Goal: Information Seeking & Learning: Check status

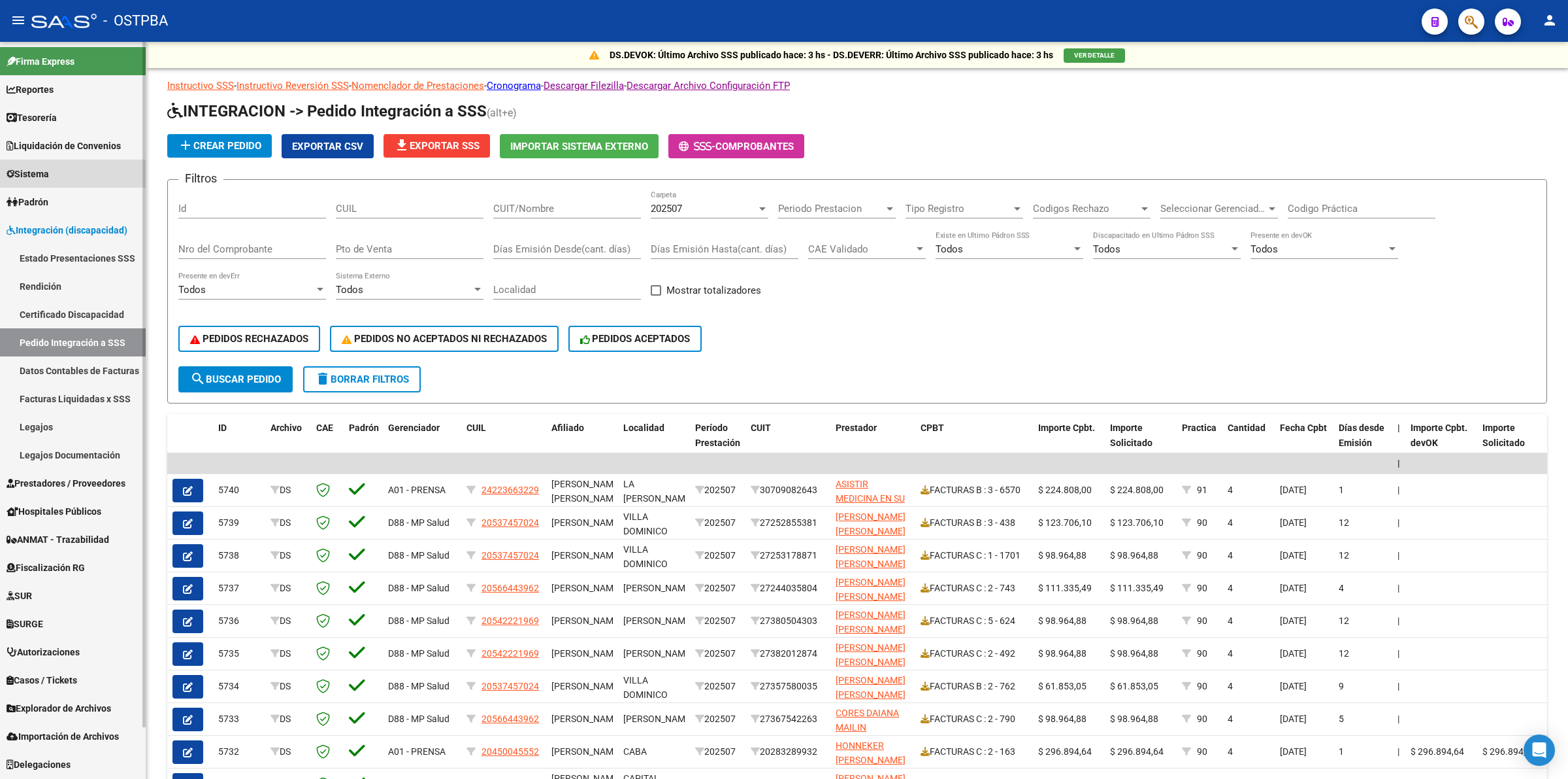
click at [69, 174] on link "Sistema" at bounding box center [72, 173] width 145 height 28
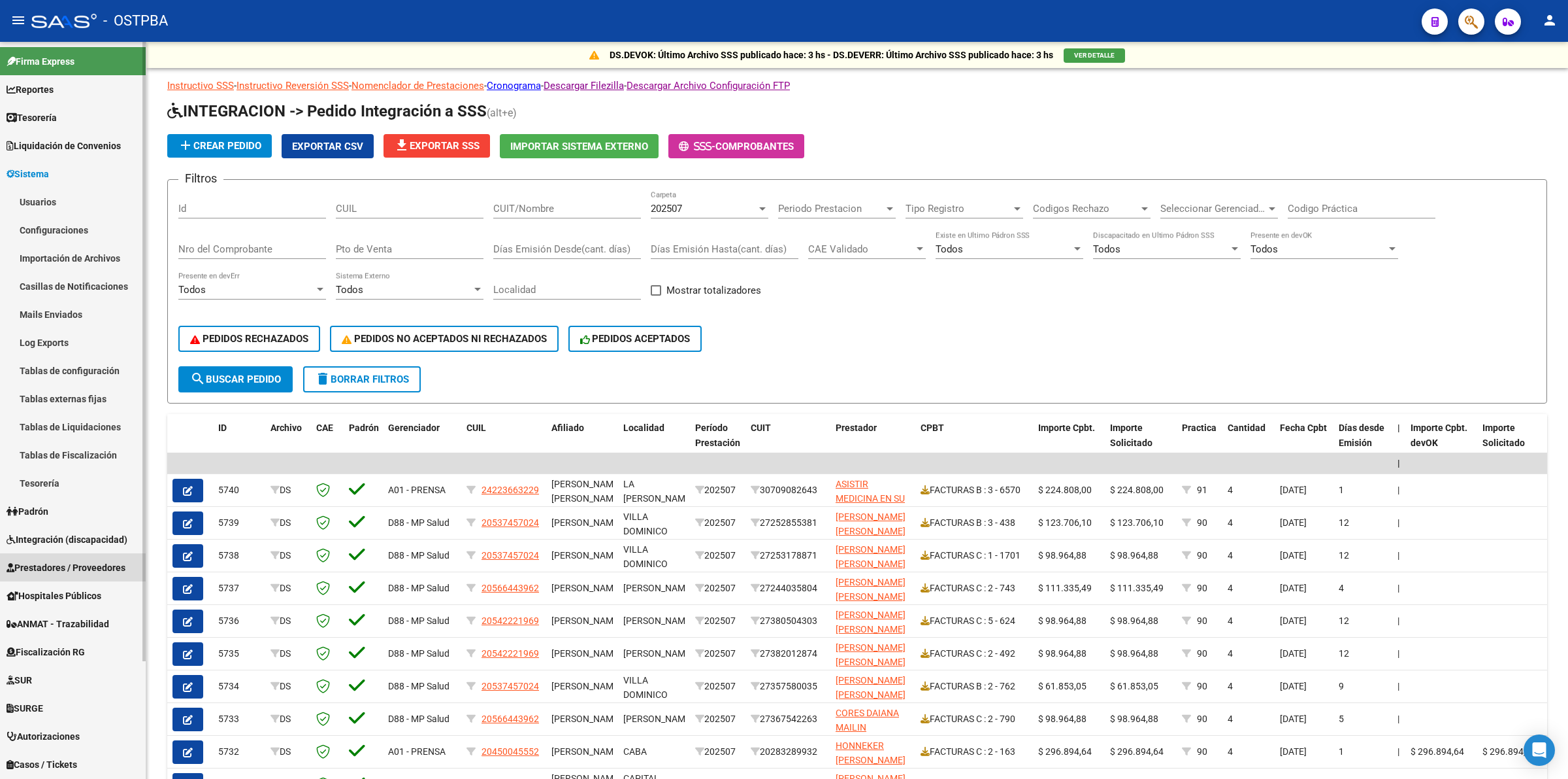
click at [86, 560] on span "Prestadores / Proveedores" at bounding box center [66, 567] width 119 height 15
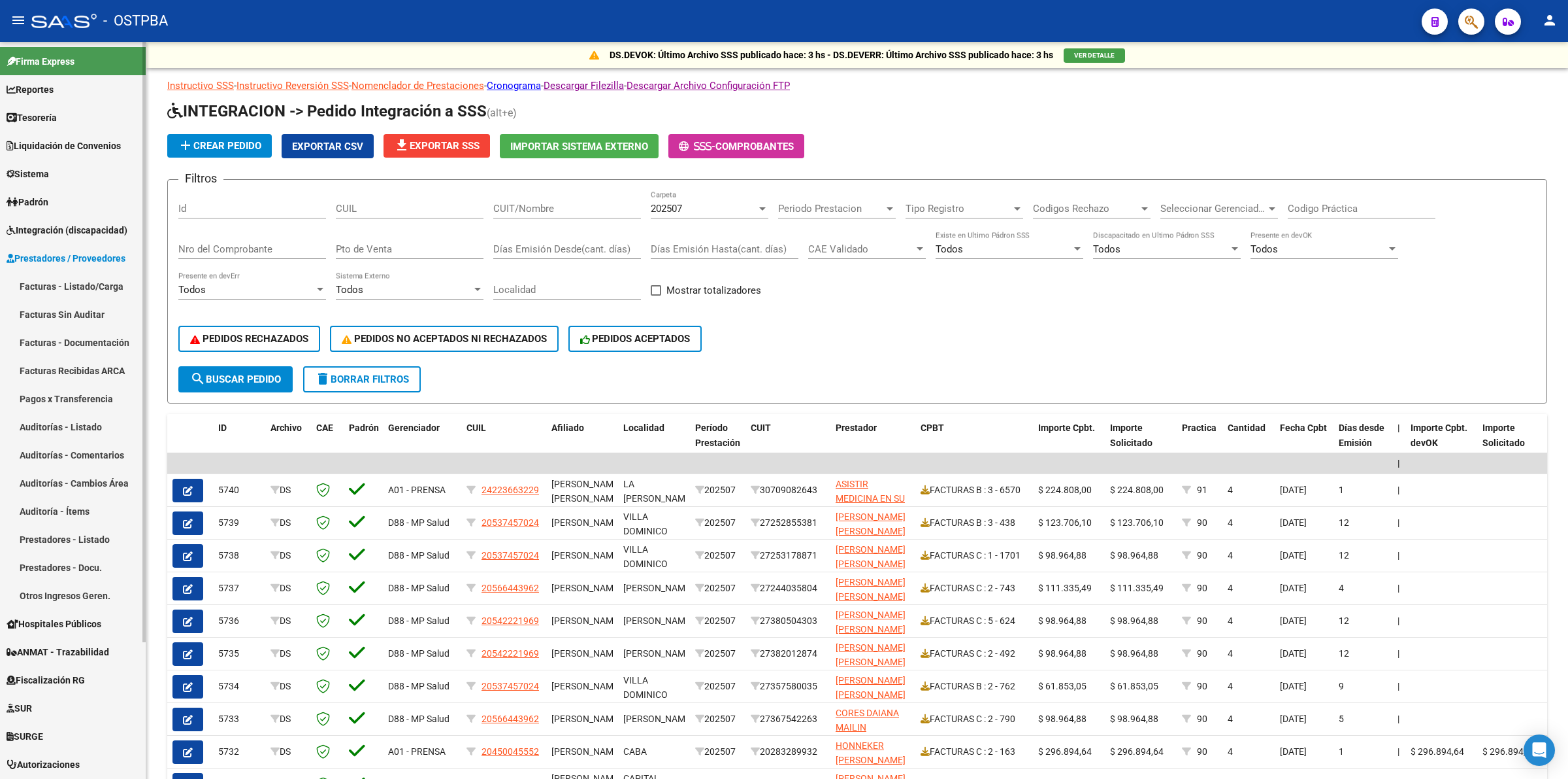
click at [105, 285] on link "Facturas - Listado/Carga" at bounding box center [72, 286] width 145 height 28
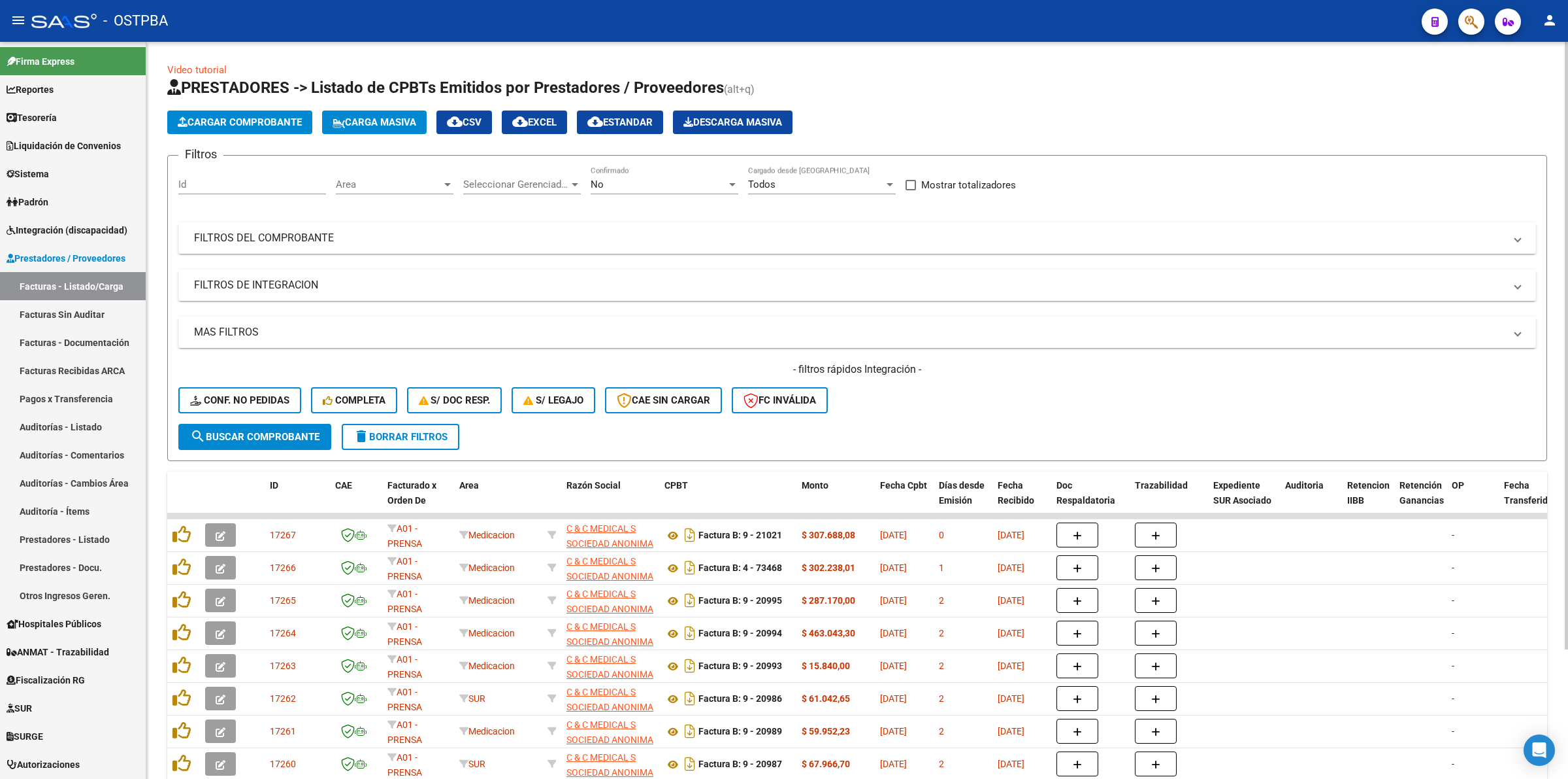
click at [637, 184] on div "No" at bounding box center [658, 184] width 136 height 12
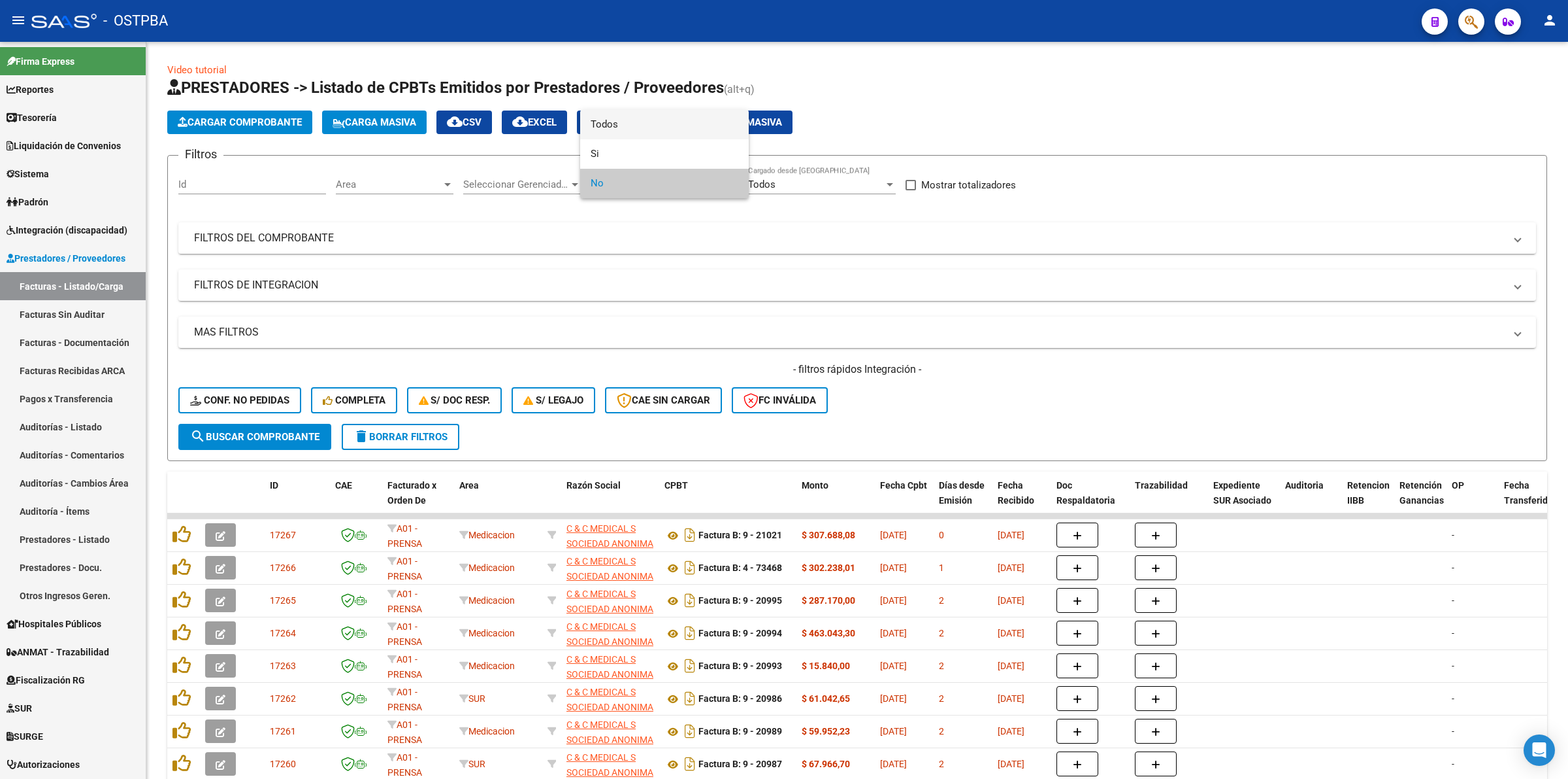
click at [628, 135] on span "Todos" at bounding box center [664, 125] width 147 height 30
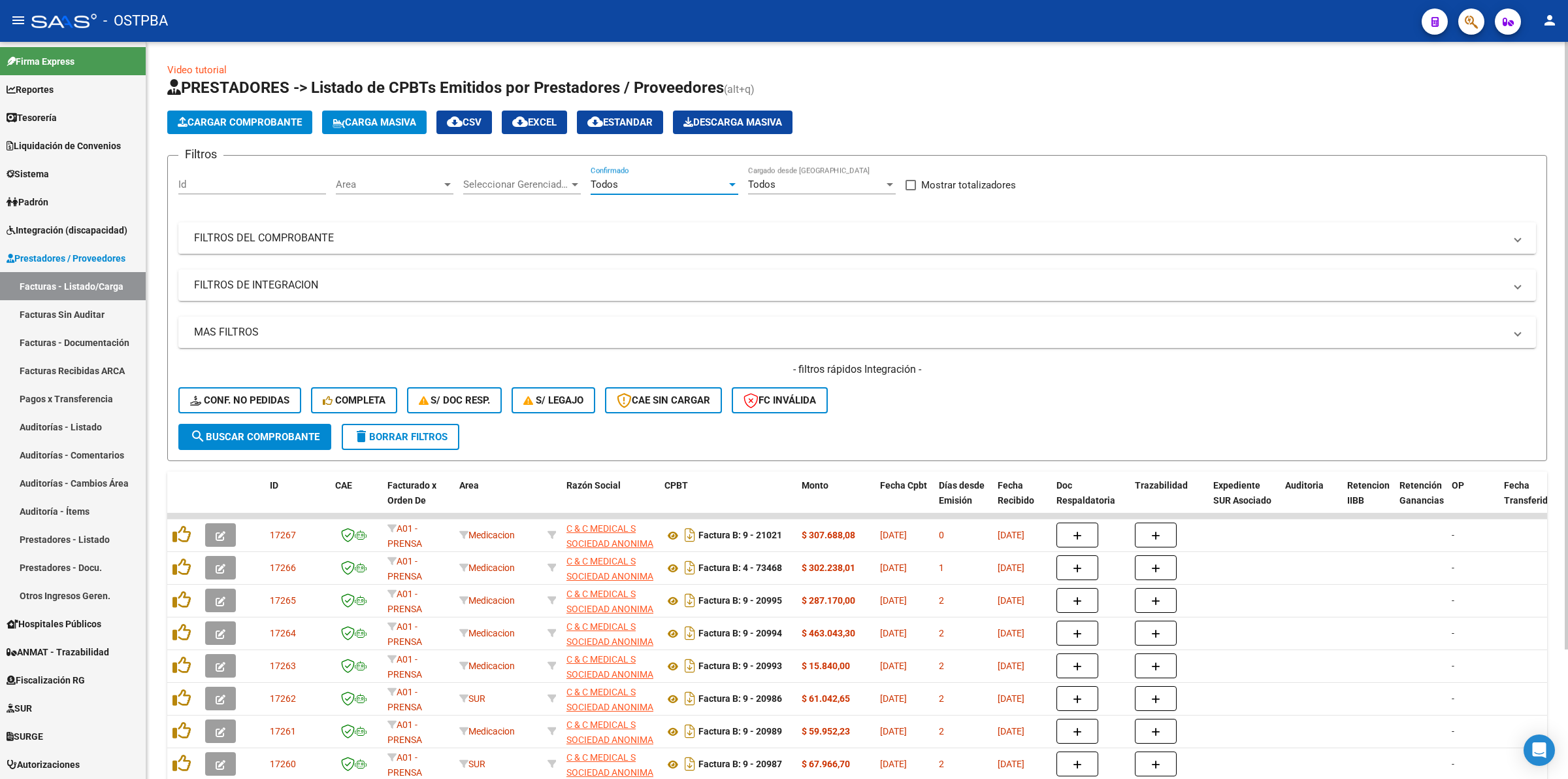
click at [321, 239] on mat-panel-title "FILTROS DEL COMPROBANTE" at bounding box center [849, 238] width 1311 height 15
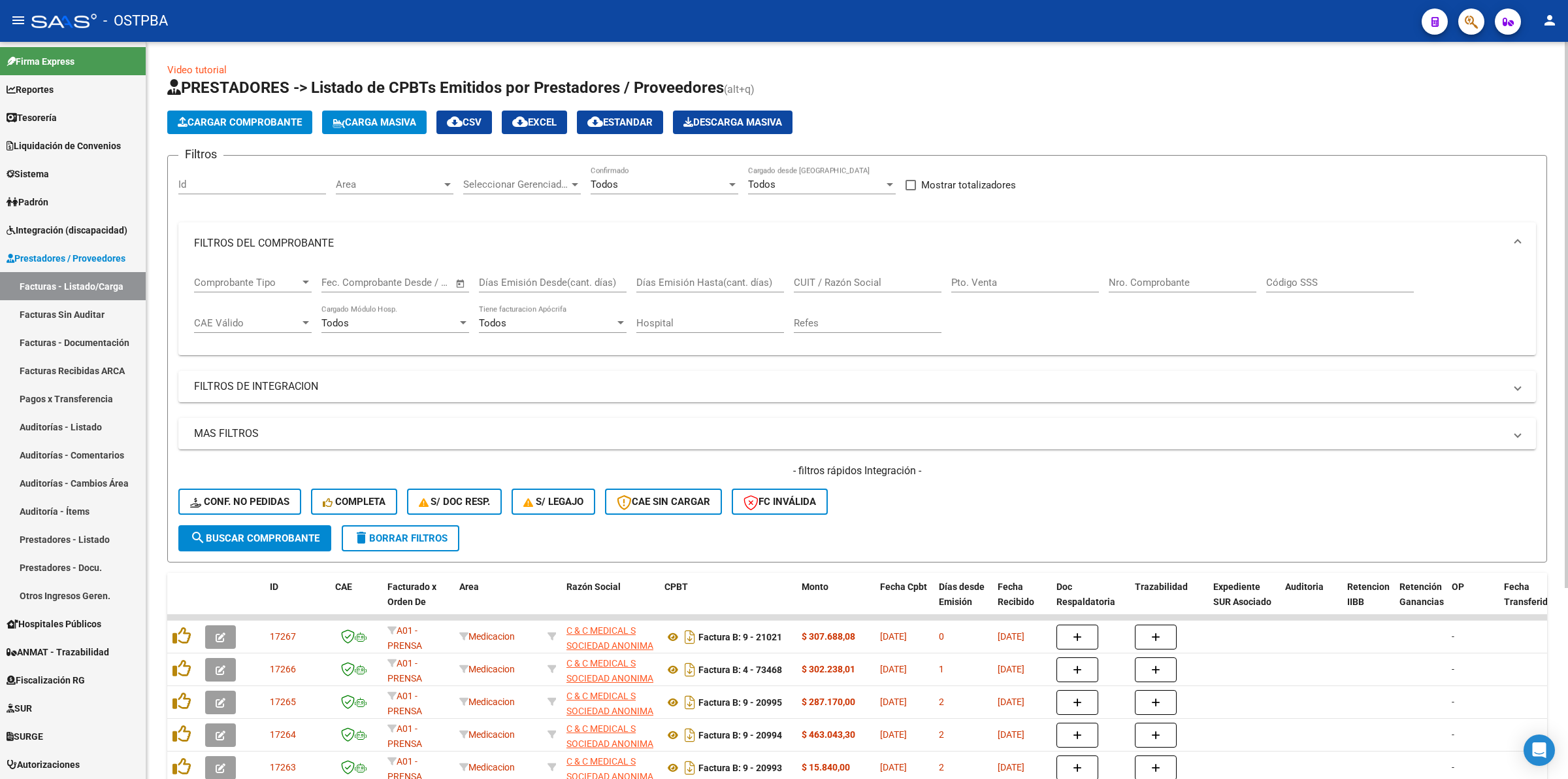
click at [903, 280] on input "CUIT / Razón Social" at bounding box center [867, 282] width 147 height 12
type input "r"
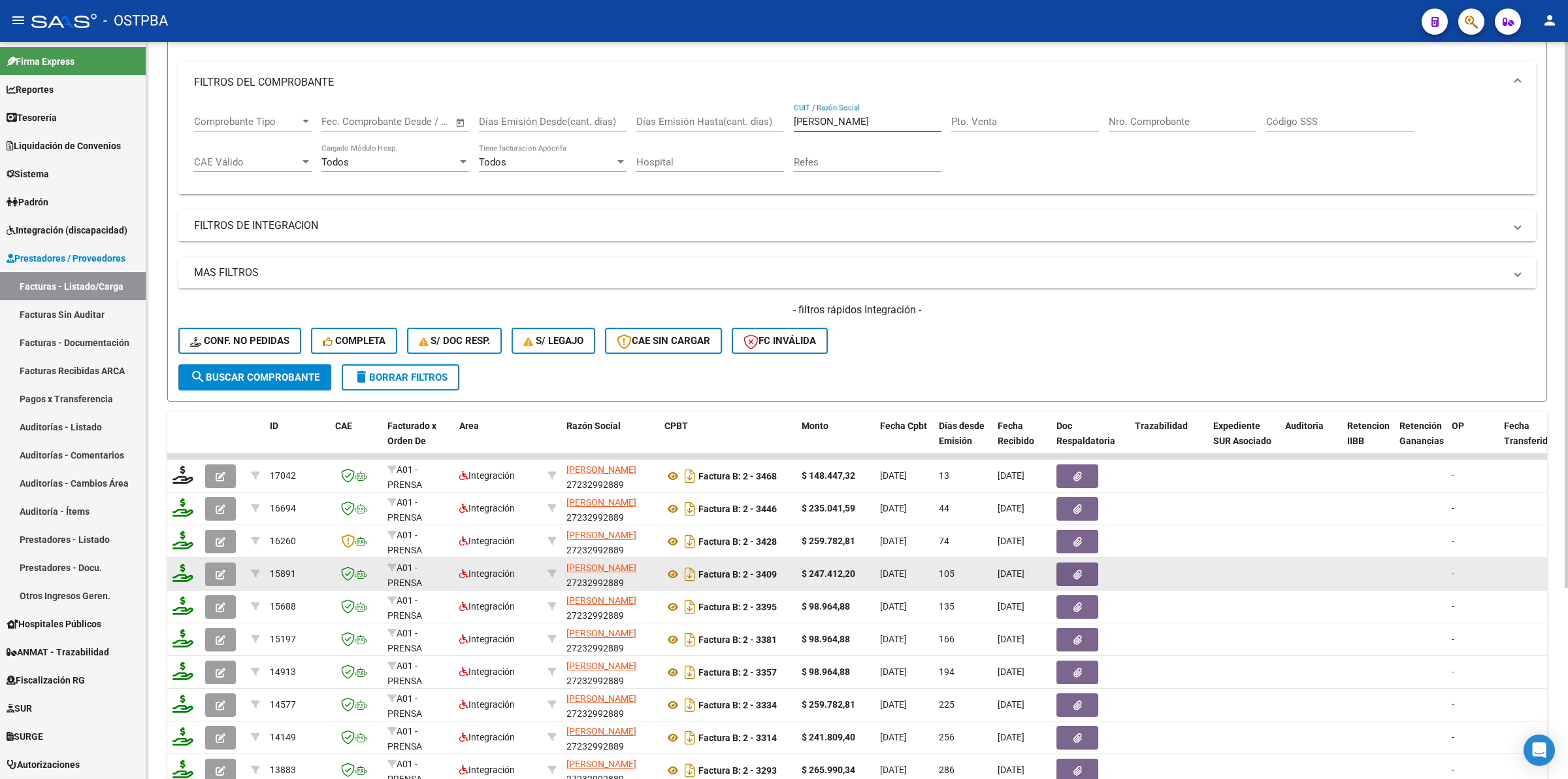
scroll to position [163, 0]
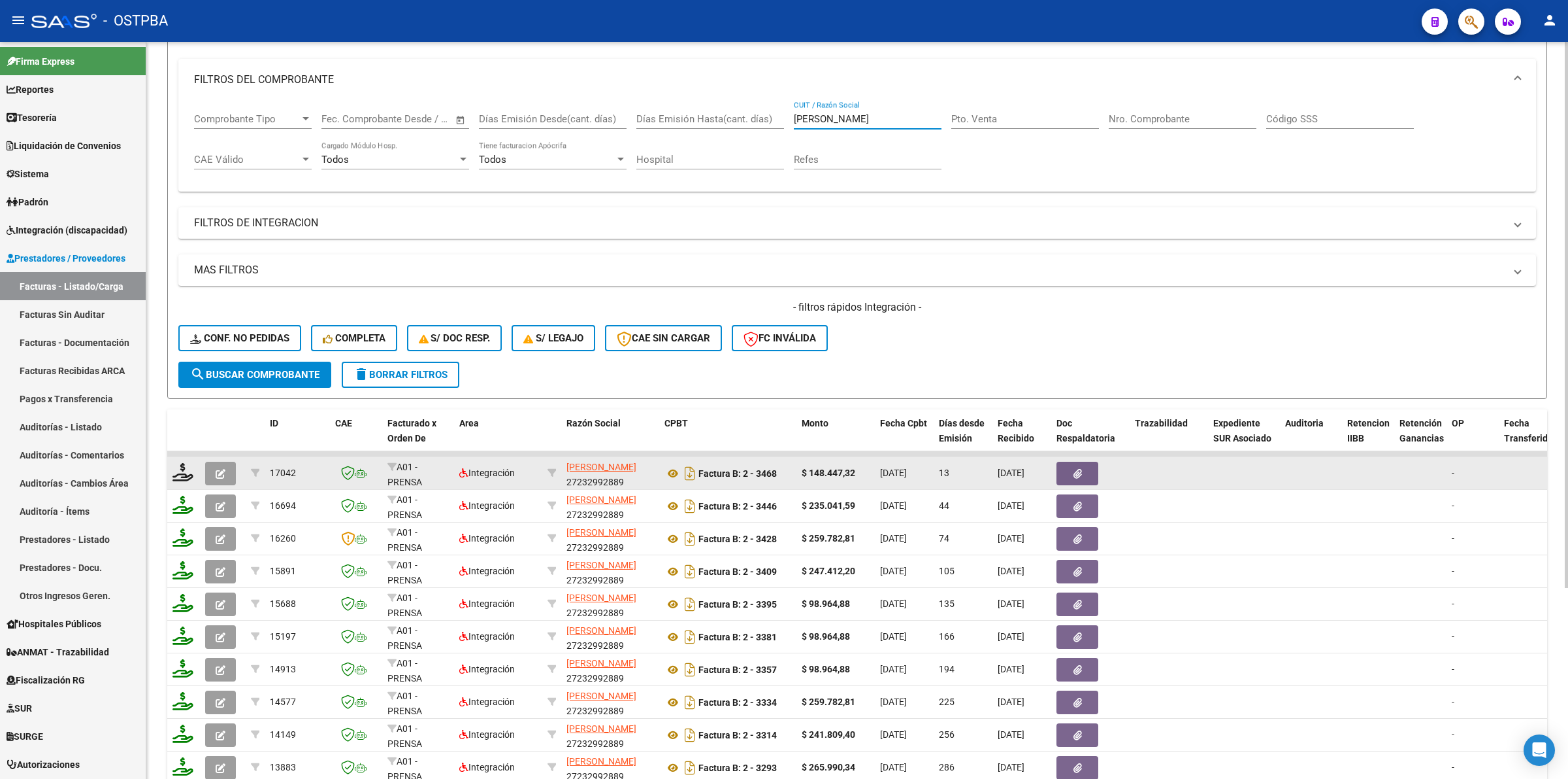
type input "[PERSON_NAME]"
drag, startPoint x: 993, startPoint y: 469, endPoint x: 1050, endPoint y: 471, distance: 57.0
